Goal: Obtain resource: Obtain resource

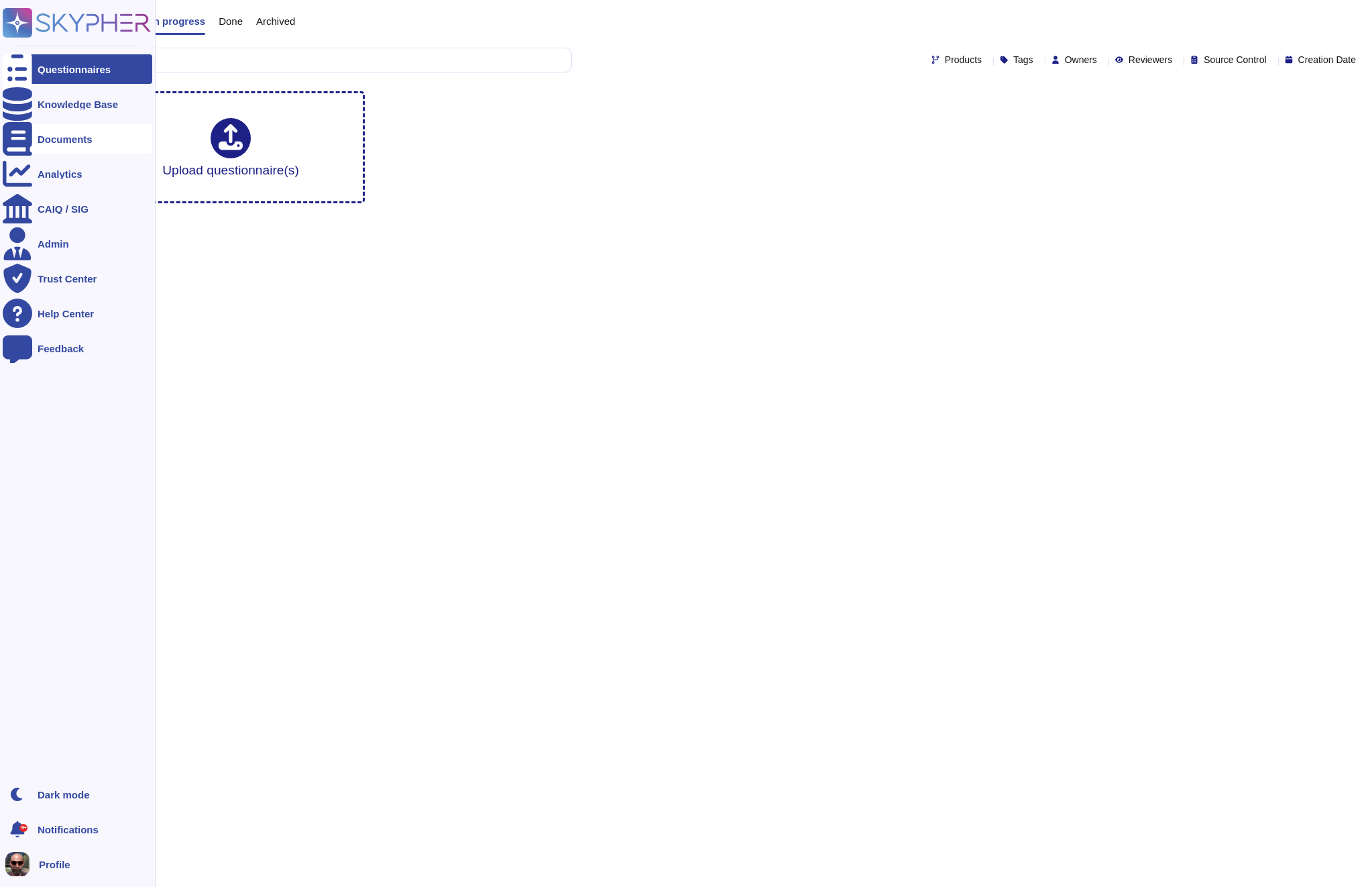
click at [50, 141] on div "Documents" at bounding box center [65, 139] width 55 height 10
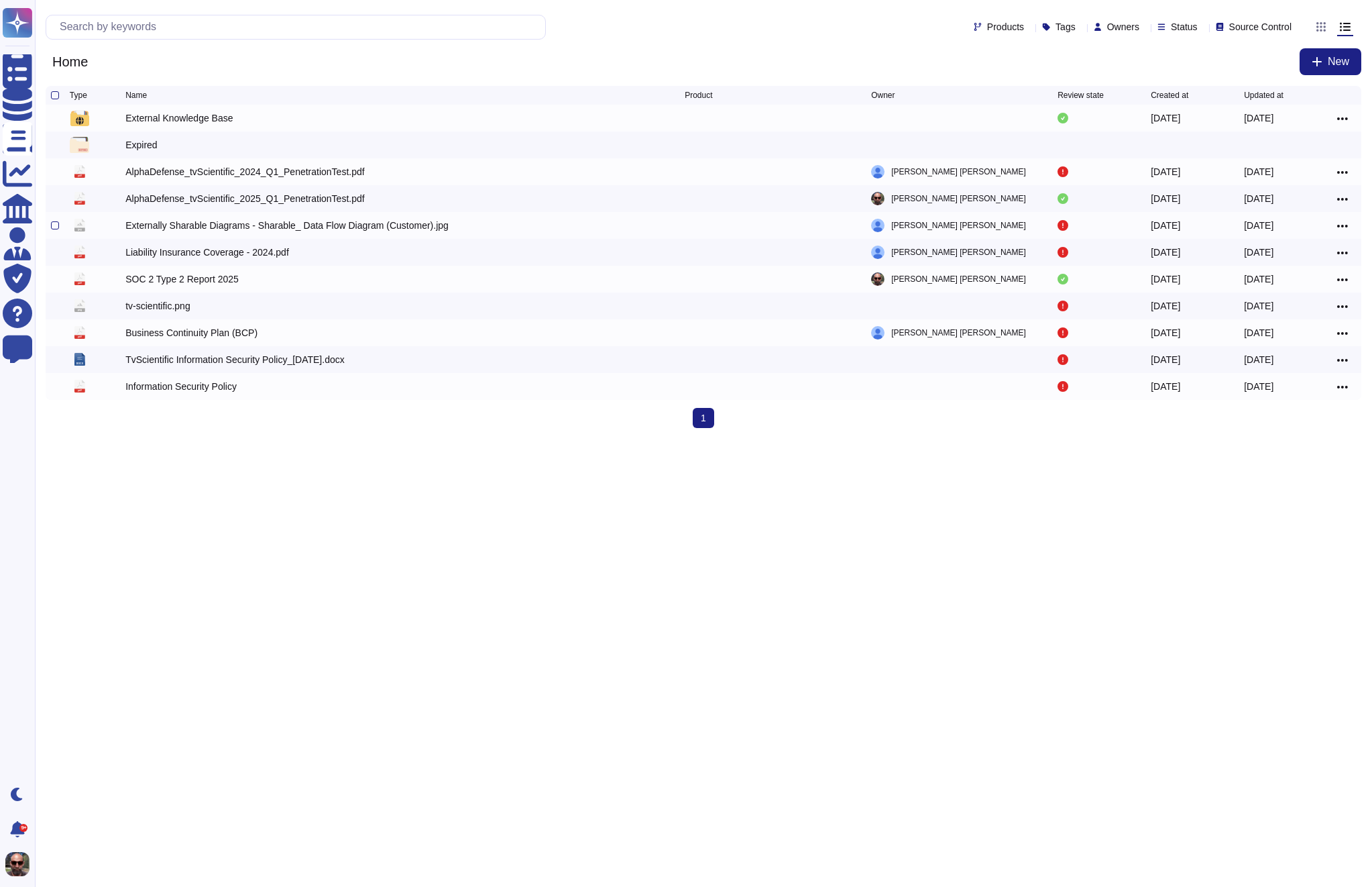
click at [323, 227] on div "Externally Sharable Diagrams - Sharable_ Data Flow Diagram (Customer).jpg" at bounding box center [287, 226] width 323 height 14
